Goal: Understand process/instructions: Learn how to perform a task or action

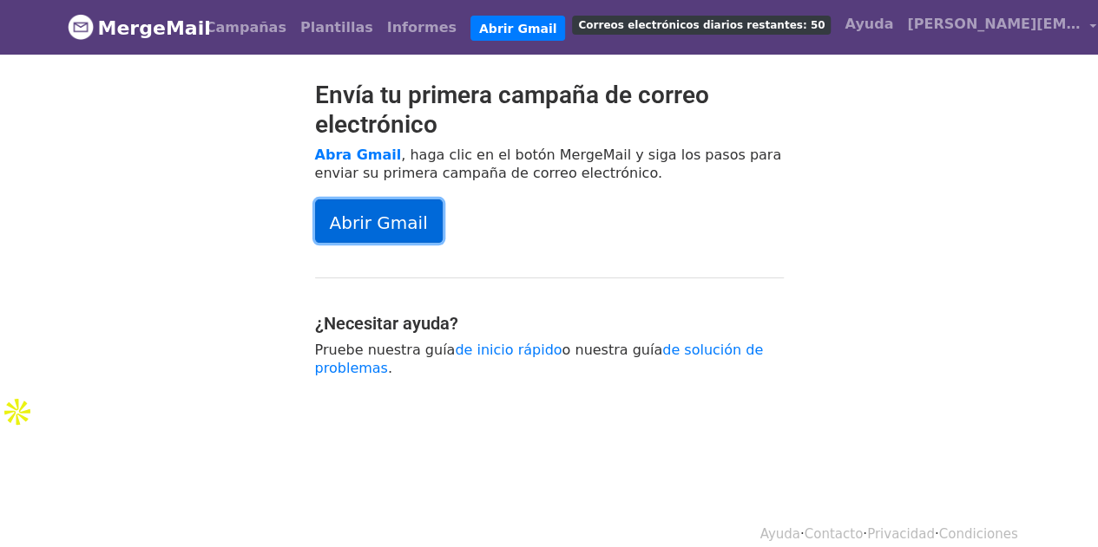
click at [377, 223] on font "Abrir Gmail" at bounding box center [379, 222] width 98 height 21
click at [893, 150] on div "Envía tu primera campaña de correo electrónico Abra Gmail , haga clic en el bot…" at bounding box center [549, 238] width 989 height 314
click at [398, 223] on font "Abrir Gmail" at bounding box center [379, 222] width 98 height 21
